Goal: Task Accomplishment & Management: Manage account settings

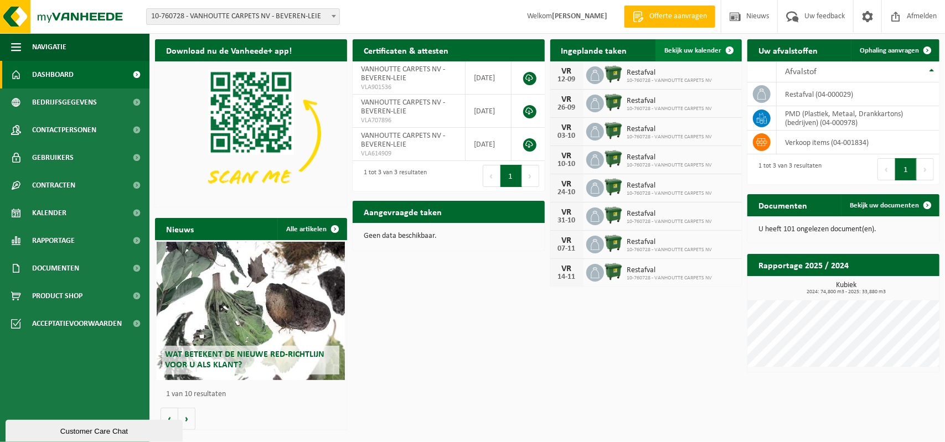
click at [692, 48] on span "Bekijk uw kalender" at bounding box center [693, 50] width 57 height 7
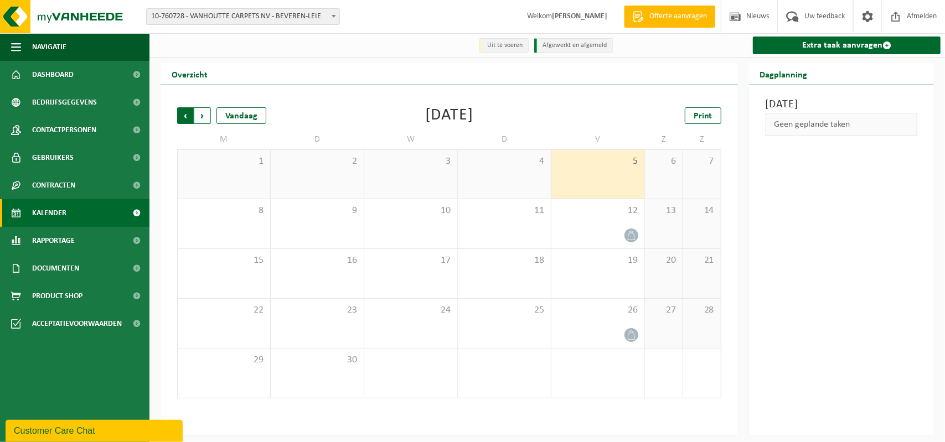
click at [197, 111] on span "Volgende" at bounding box center [202, 115] width 17 height 17
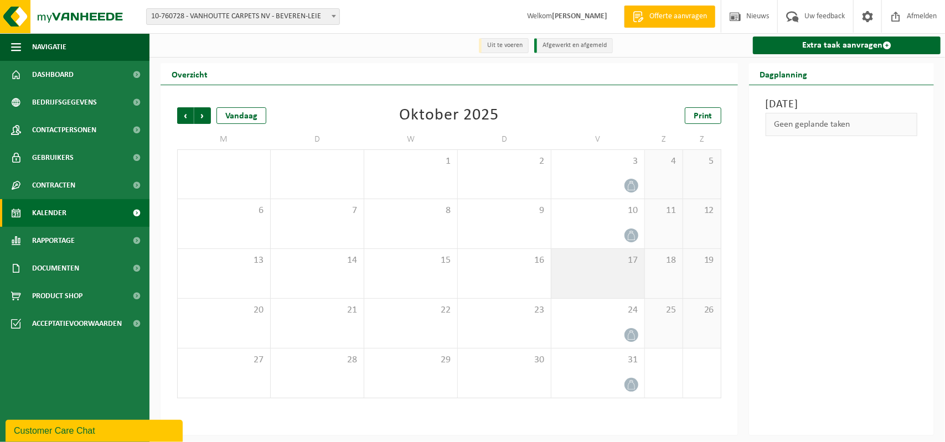
click at [614, 282] on div "17" at bounding box center [598, 273] width 93 height 49
click at [614, 281] on div "17" at bounding box center [598, 273] width 93 height 49
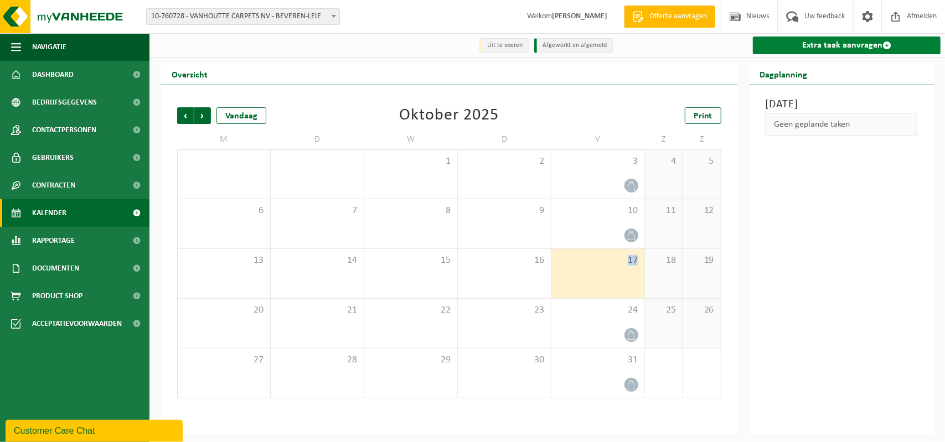
click at [830, 46] on link "Extra taak aanvragen" at bounding box center [847, 46] width 188 height 18
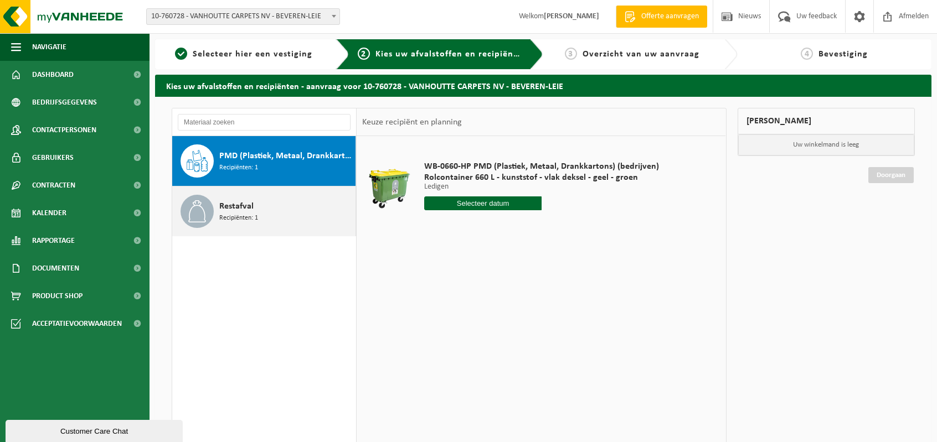
click at [220, 211] on span "Restafval" at bounding box center [236, 206] width 34 height 13
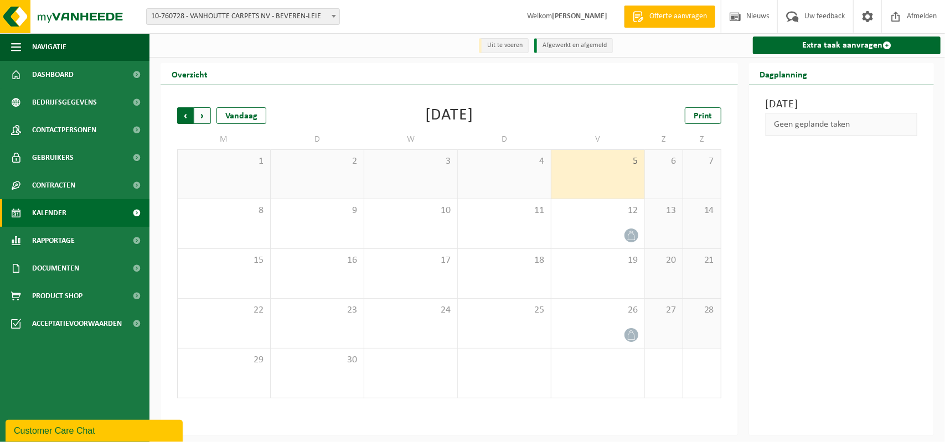
click at [202, 114] on span "Volgende" at bounding box center [202, 115] width 17 height 17
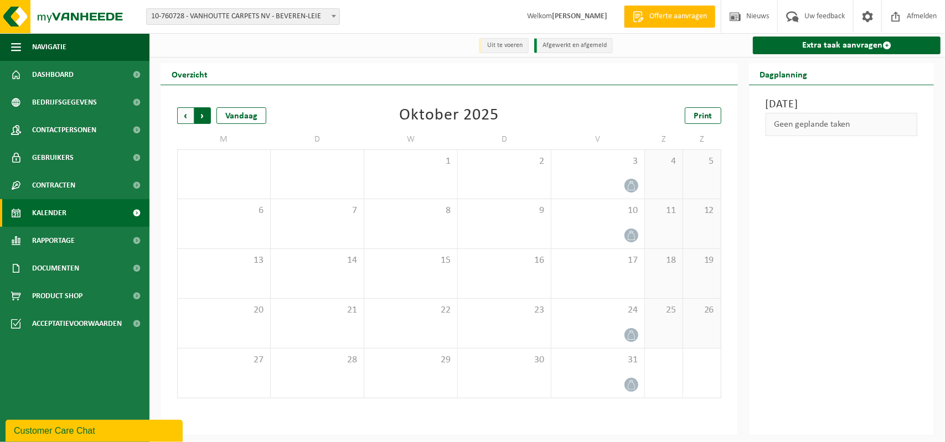
click at [185, 117] on span "Vorige" at bounding box center [185, 115] width 17 height 17
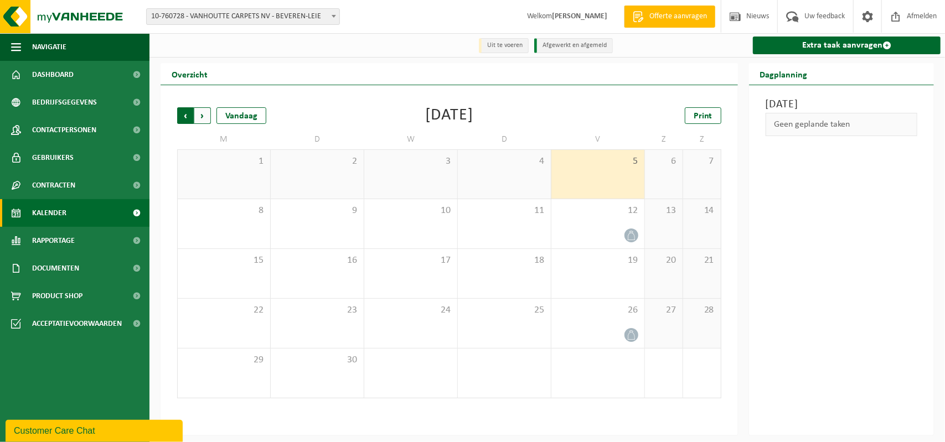
click at [205, 113] on span "Volgende" at bounding box center [202, 115] width 17 height 17
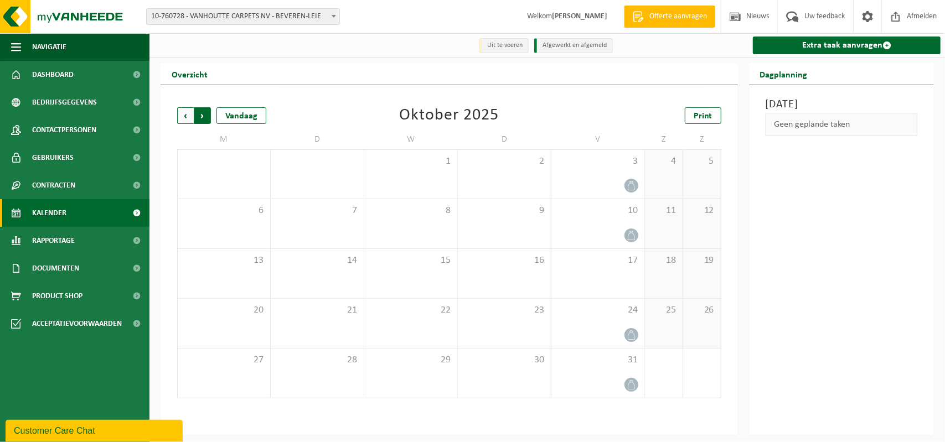
click at [186, 115] on span "Vorige" at bounding box center [185, 115] width 17 height 17
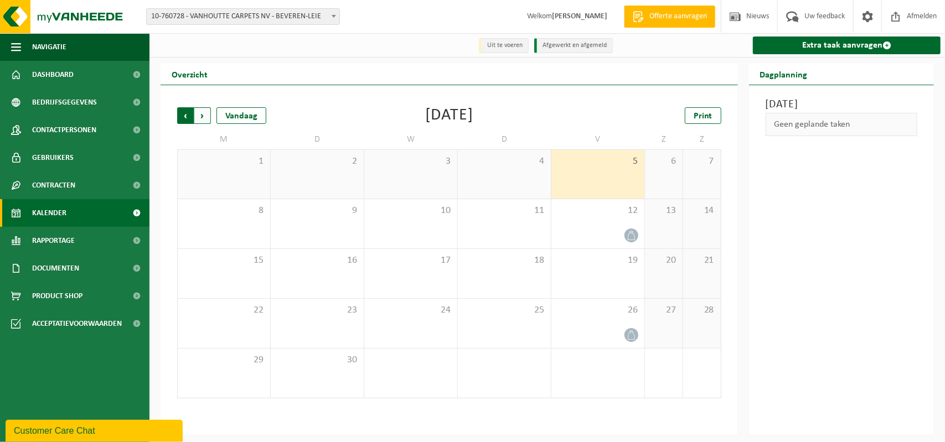
click at [200, 115] on span "Volgende" at bounding box center [202, 115] width 17 height 17
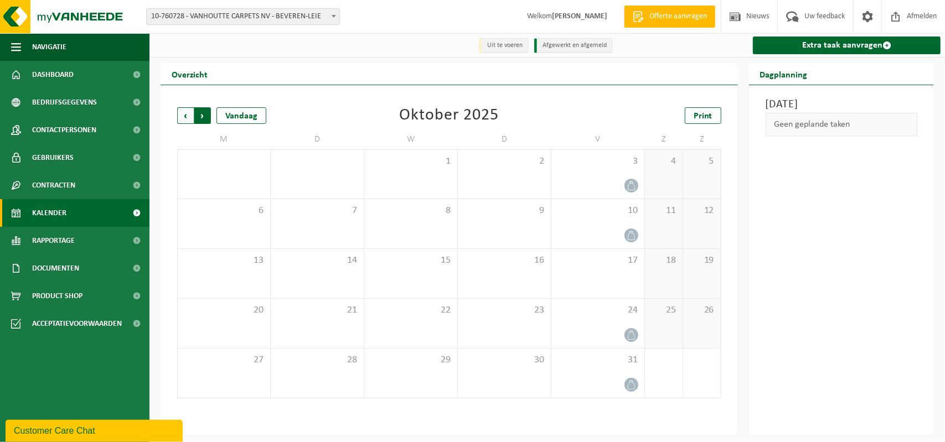
click at [186, 115] on span "Vorige" at bounding box center [185, 115] width 17 height 17
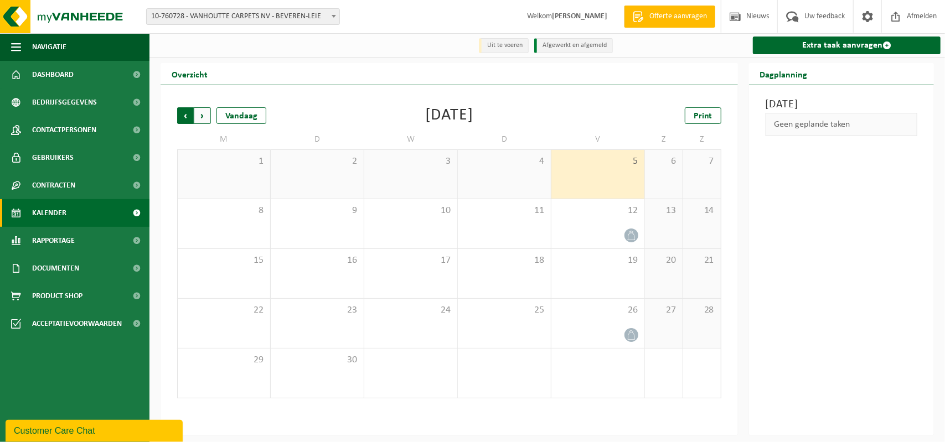
click at [199, 116] on span "Volgende" at bounding box center [202, 115] width 17 height 17
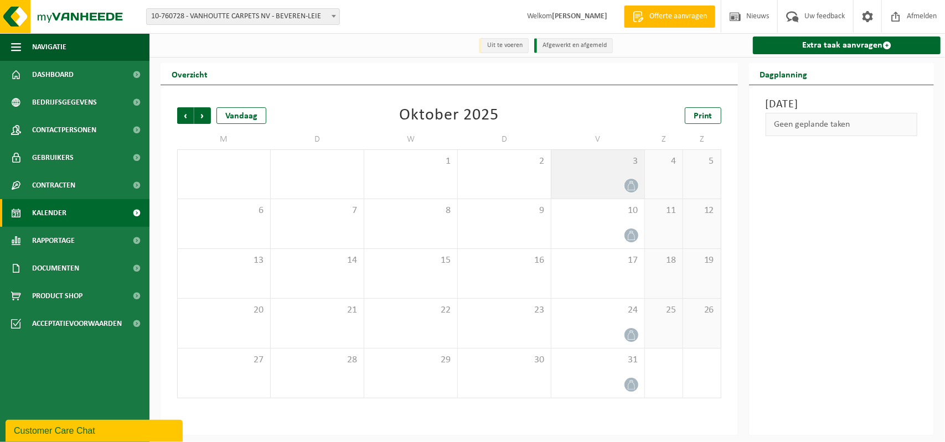
click at [627, 182] on icon at bounding box center [631, 185] width 9 height 9
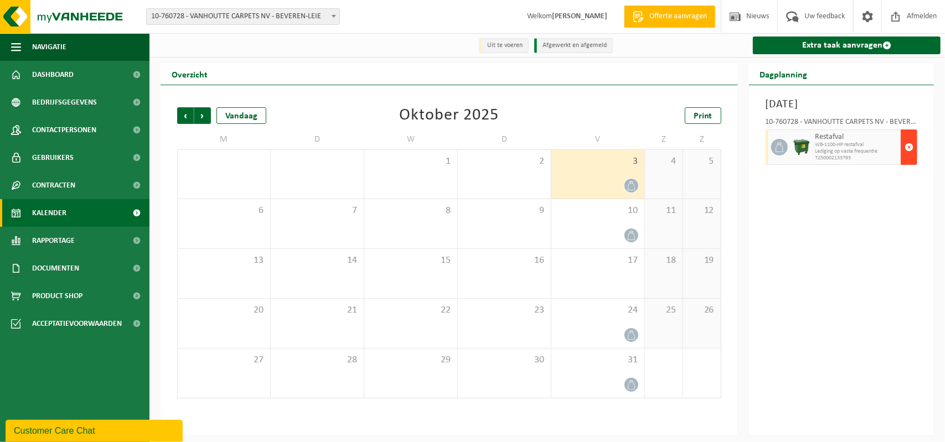
click at [908, 146] on span "button" at bounding box center [909, 147] width 9 height 22
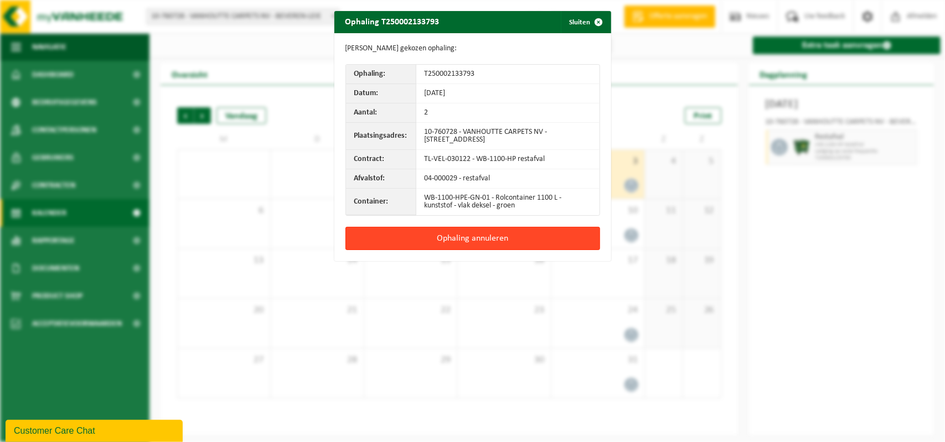
click at [465, 236] on button "Ophaling annuleren" at bounding box center [473, 238] width 255 height 23
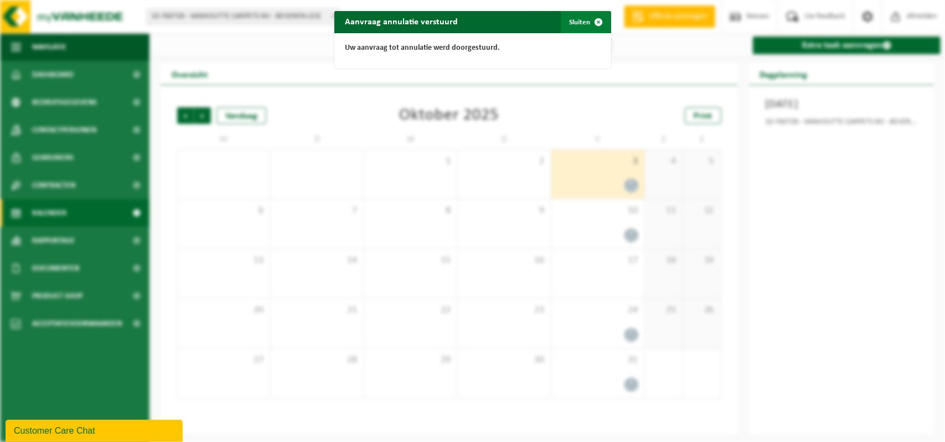
click at [588, 19] on span "button" at bounding box center [599, 22] width 22 height 22
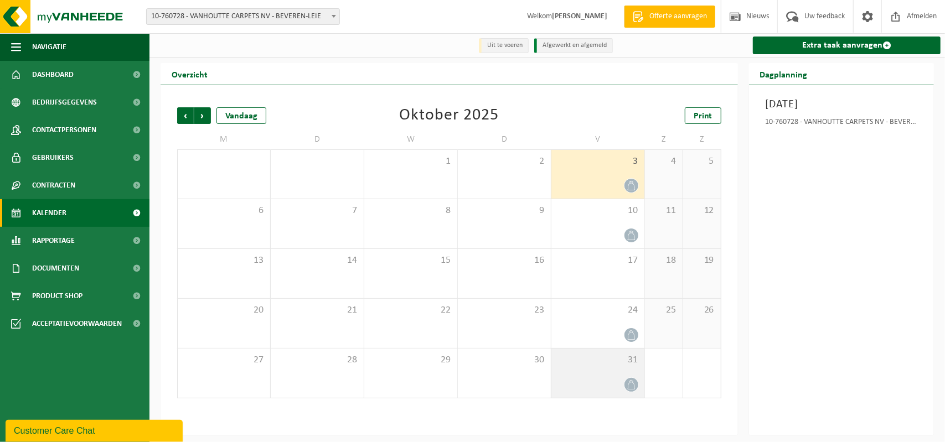
click at [610, 380] on div at bounding box center [598, 385] width 82 height 15
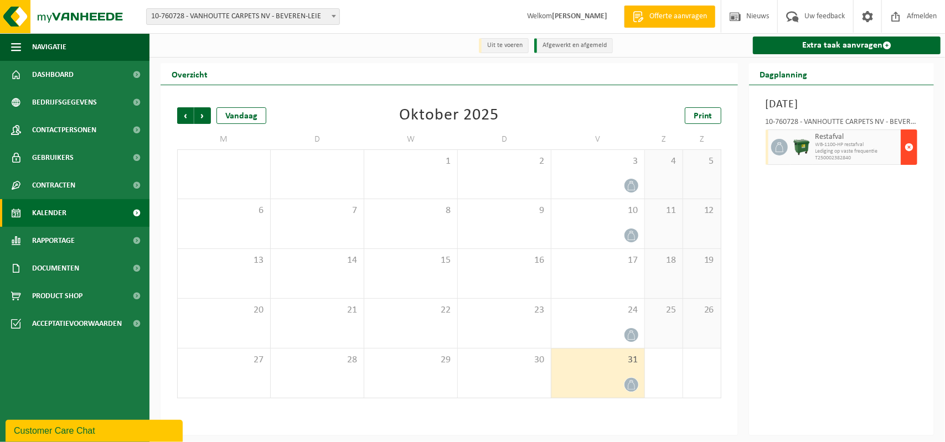
click at [909, 148] on span "button" at bounding box center [909, 147] width 9 height 22
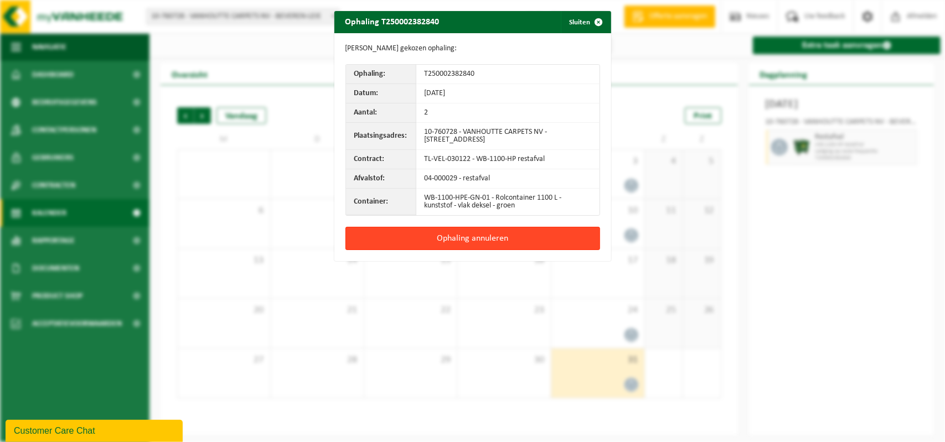
click at [462, 238] on button "Ophaling annuleren" at bounding box center [473, 238] width 255 height 23
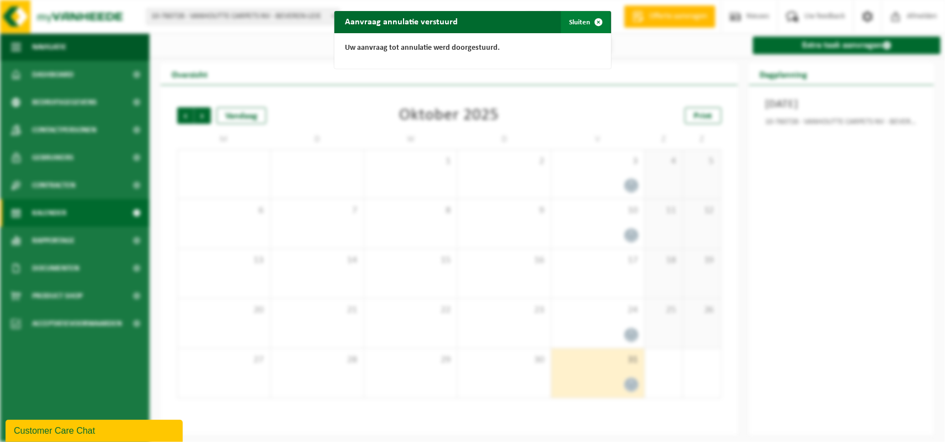
click at [573, 25] on button "Sluiten" at bounding box center [585, 22] width 49 height 22
